Goal: Ask a question

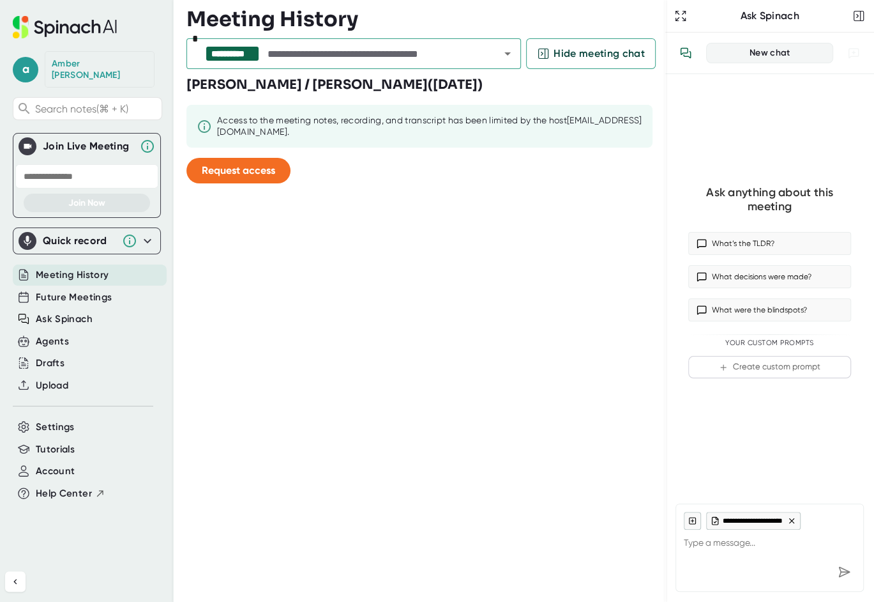
click at [793, 521] on icon at bounding box center [791, 520] width 9 height 9
click at [761, 547] on textarea at bounding box center [770, 544] width 172 height 31
click at [688, 524] on icon at bounding box center [692, 520] width 8 height 9
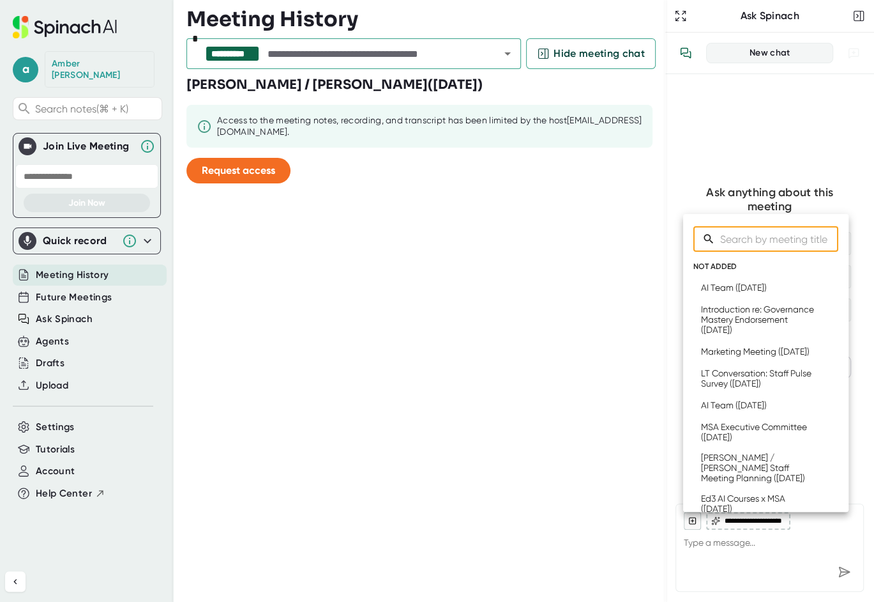
click at [796, 241] on input "Search meetings" at bounding box center [779, 239] width 118 height 26
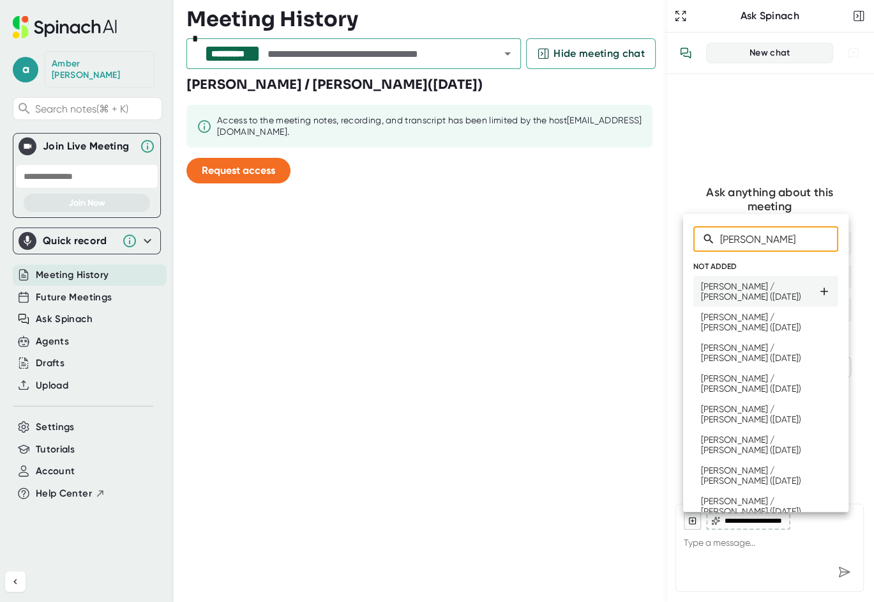
type input "[PERSON_NAME]"
click at [765, 287] on div "[PERSON_NAME] / [PERSON_NAME] ([DATE])" at bounding box center [759, 291] width 117 height 20
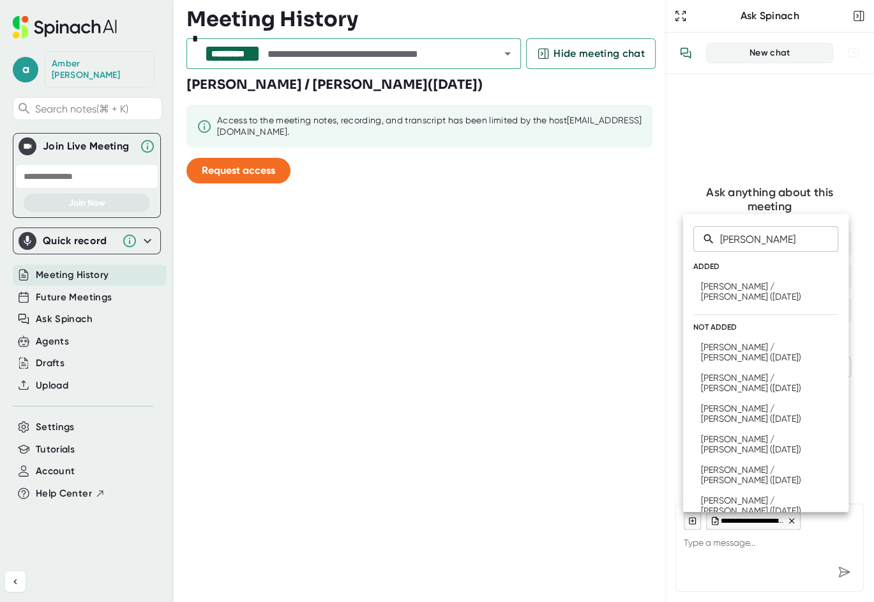
click at [726, 548] on div at bounding box center [437, 301] width 874 height 602
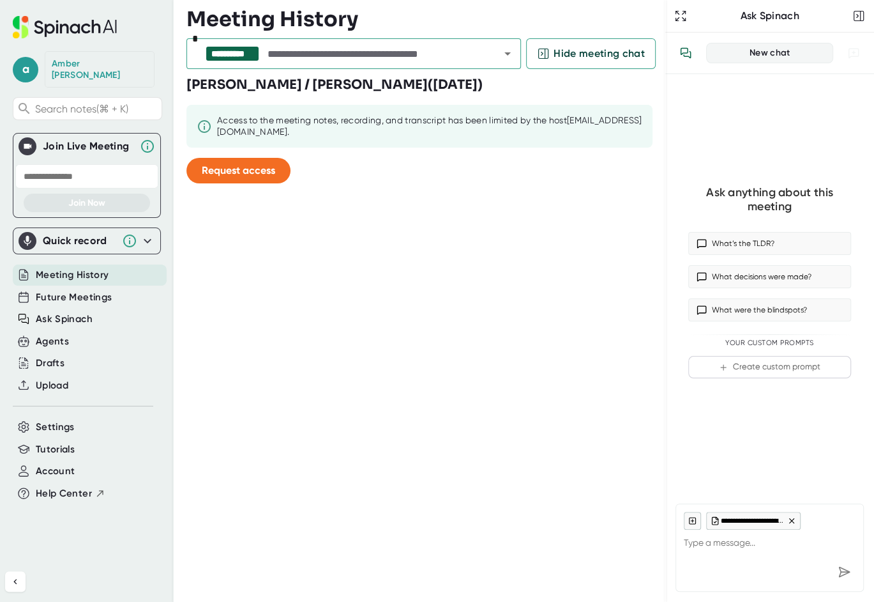
click at [743, 521] on span "**********" at bounding box center [753, 521] width 64 height 8
click at [794, 517] on icon at bounding box center [791, 520] width 9 height 9
click at [720, 545] on textarea at bounding box center [770, 544] width 172 height 31
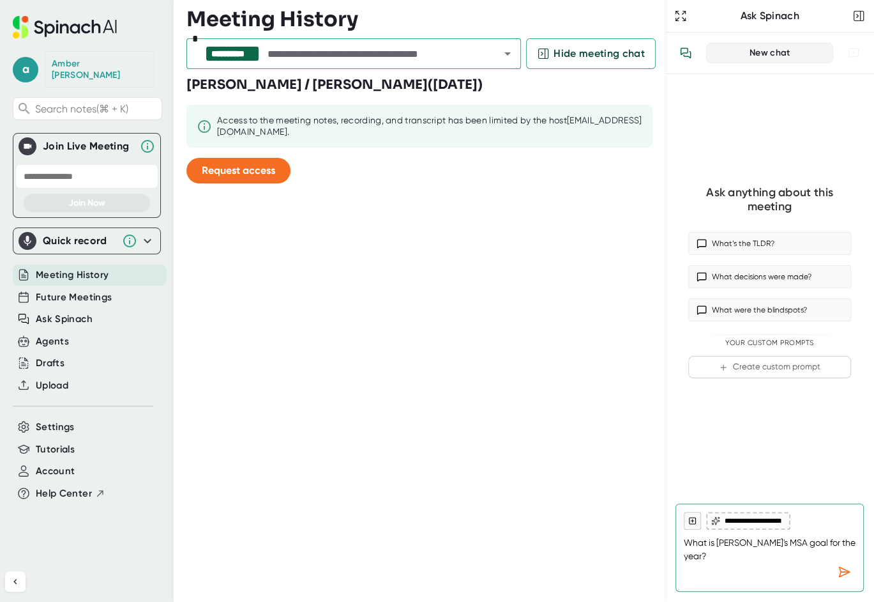
type textarea "What is [PERSON_NAME]'s MSA goal for the year?"
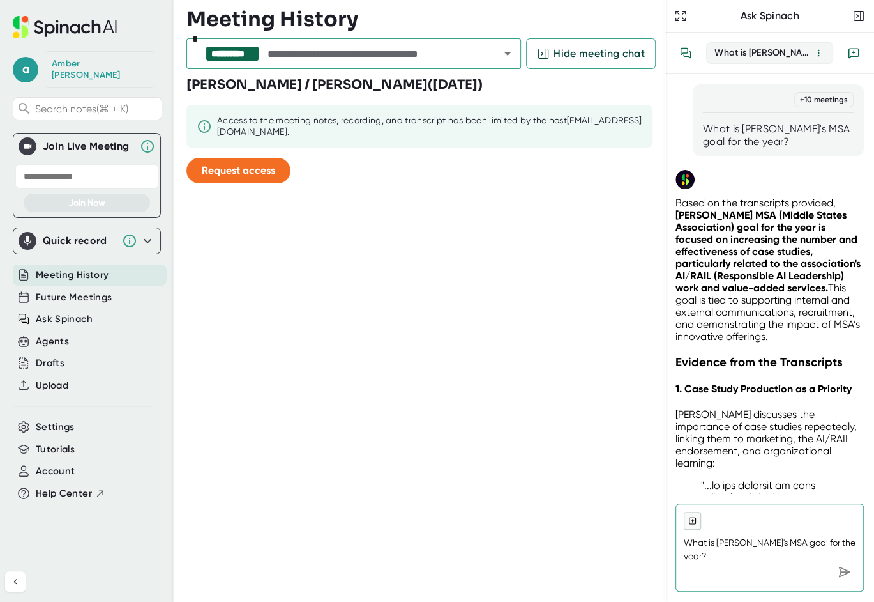
click at [776, 56] on div "What is [PERSON_NAME]'s MSA goal for the year?" at bounding box center [764, 52] width 98 height 11
click at [778, 142] on div "What is [PERSON_NAME]'s MSA goal for the year?" at bounding box center [778, 136] width 151 height 26
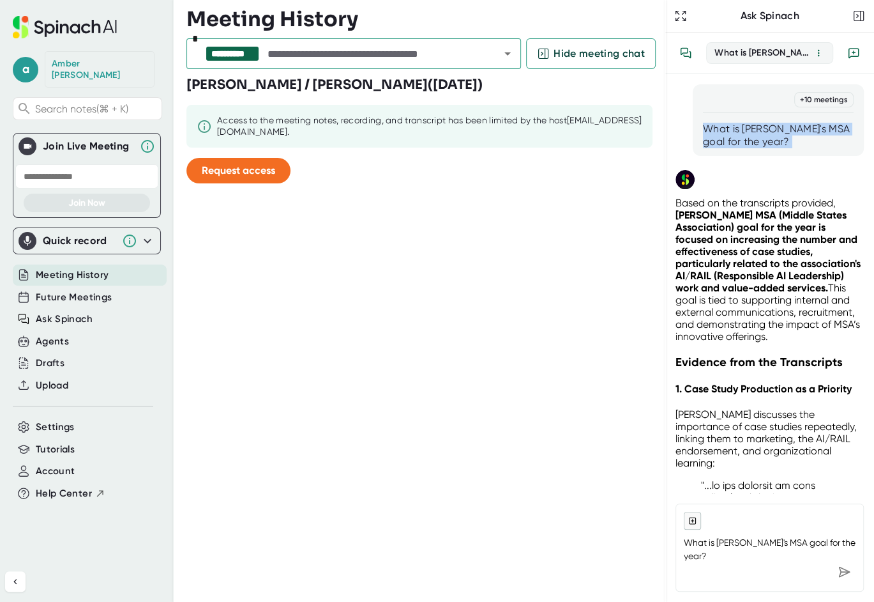
click at [778, 142] on div "What is [PERSON_NAME]'s MSA goal for the year?" at bounding box center [778, 136] width 151 height 26
click at [820, 53] on icon "button" at bounding box center [819, 53] width 10 height 10
click at [804, 117] on li "Delete Conversation" at bounding box center [757, 110] width 135 height 28
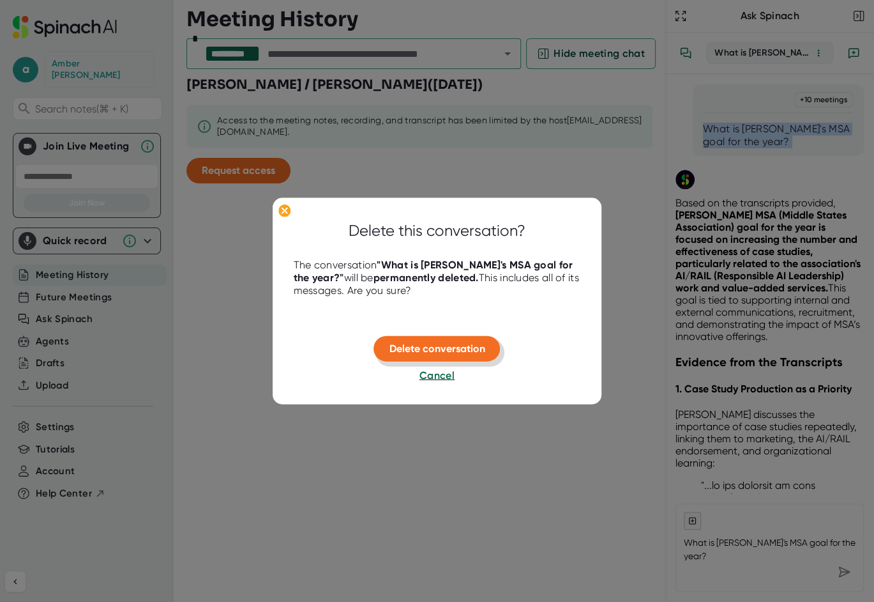
click at [464, 346] on span "Delete conversation" at bounding box center [438, 348] width 96 height 12
